Goal: Task Accomplishment & Management: Manage account settings

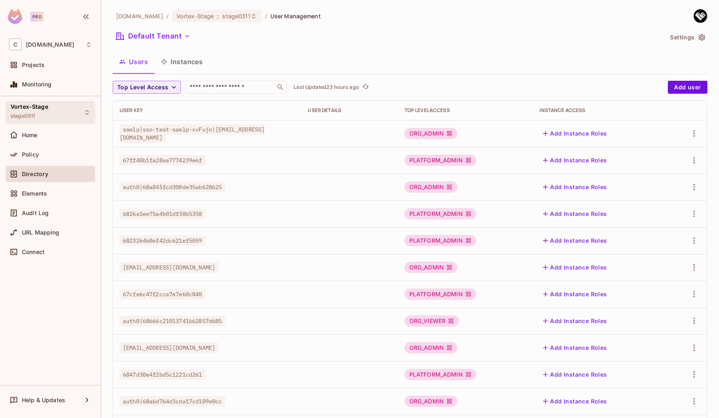
click at [60, 106] on div "Vortex-Stage stage0311" at bounding box center [51, 112] width 90 height 22
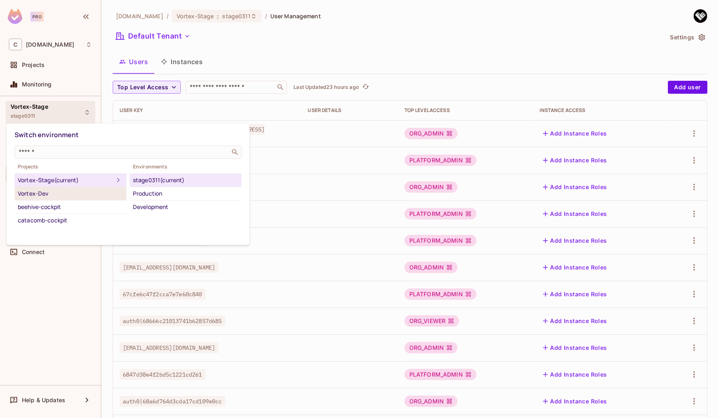
click at [67, 190] on div "Vortex-Dev" at bounding box center [70, 194] width 105 height 10
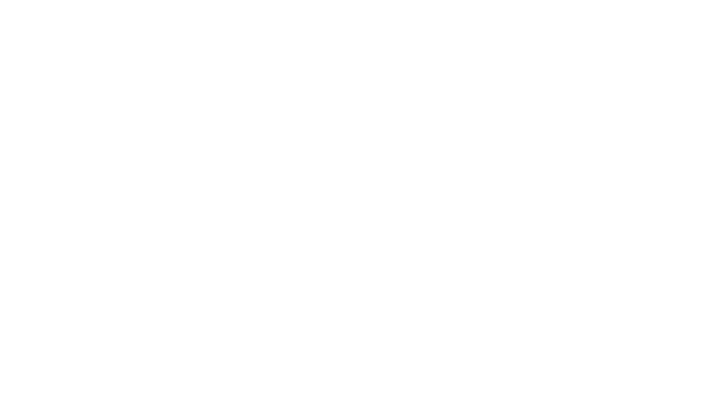
click at [1, 0] on html at bounding box center [359, 0] width 719 height 0
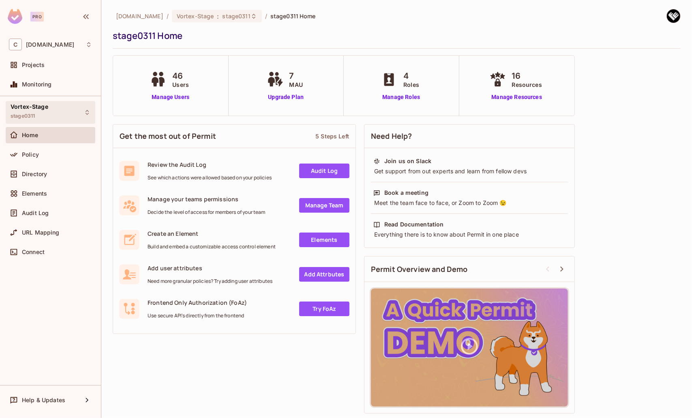
click at [58, 113] on div "Vortex-Stage stage0311" at bounding box center [51, 112] width 90 height 22
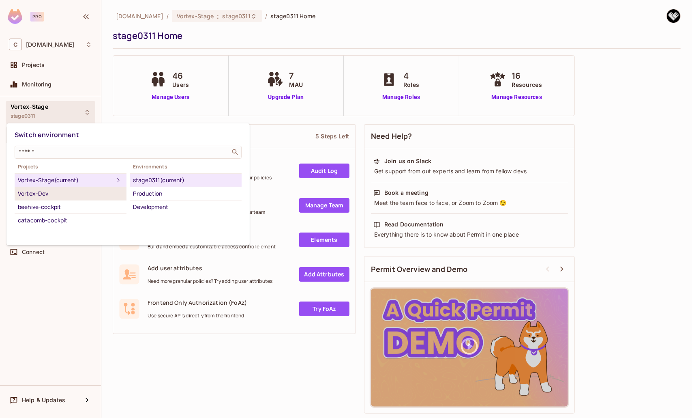
click at [53, 192] on div "Vortex-Dev" at bounding box center [70, 194] width 105 height 10
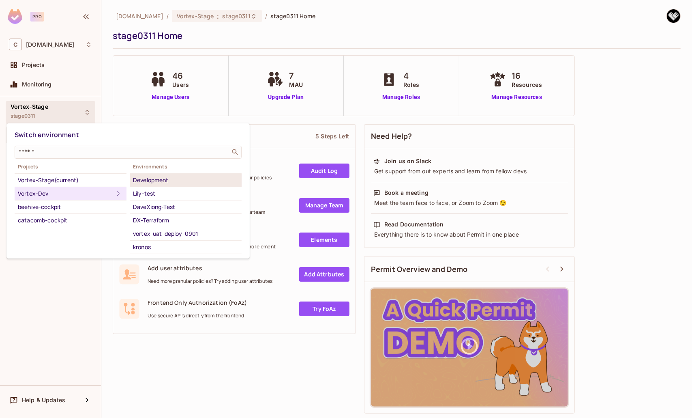
click at [146, 178] on div "Development" at bounding box center [185, 180] width 105 height 10
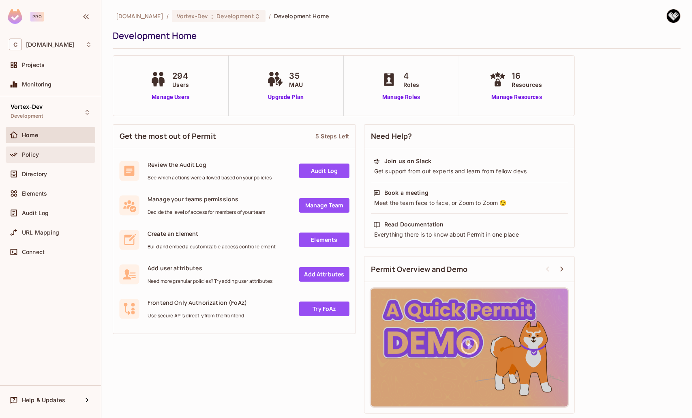
click at [44, 160] on div "Policy" at bounding box center [51, 154] width 90 height 16
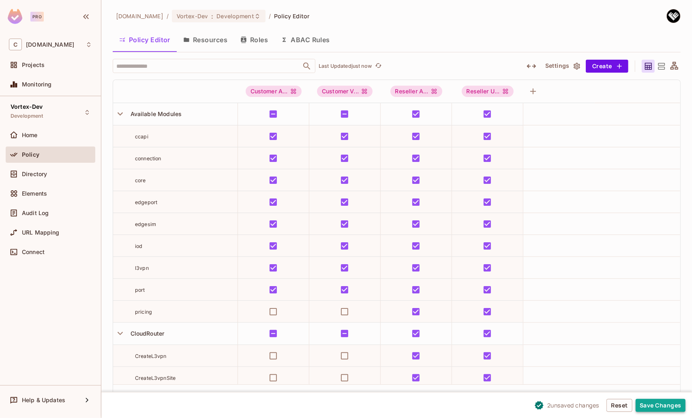
click at [652, 405] on button "Save Changes" at bounding box center [661, 405] width 50 height 13
